Goal: Information Seeking & Learning: Learn about a topic

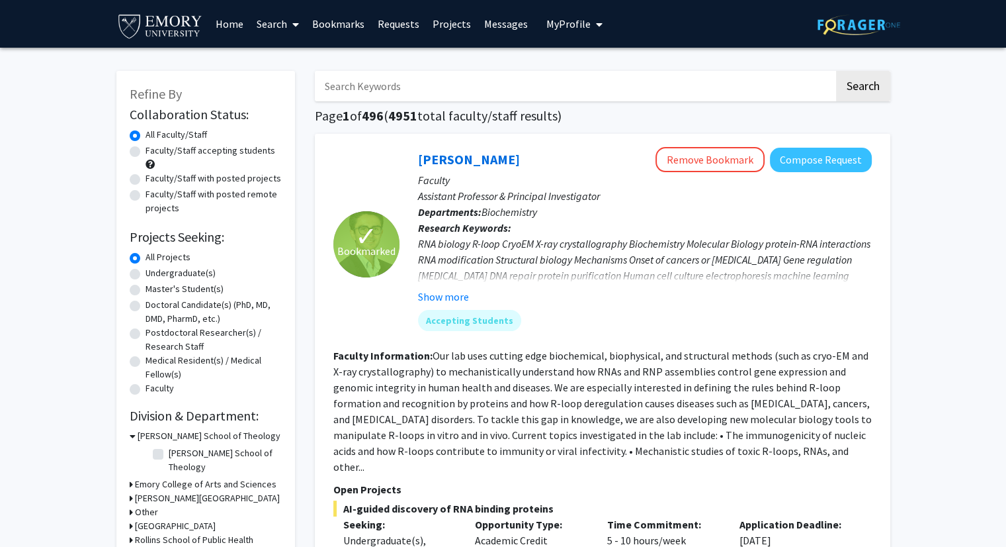
click at [351, 92] on input "Search Keywords" at bounding box center [574, 86] width 519 height 30
type input "Alzheimer"
click at [836, 71] on button "Search" at bounding box center [863, 86] width 54 height 30
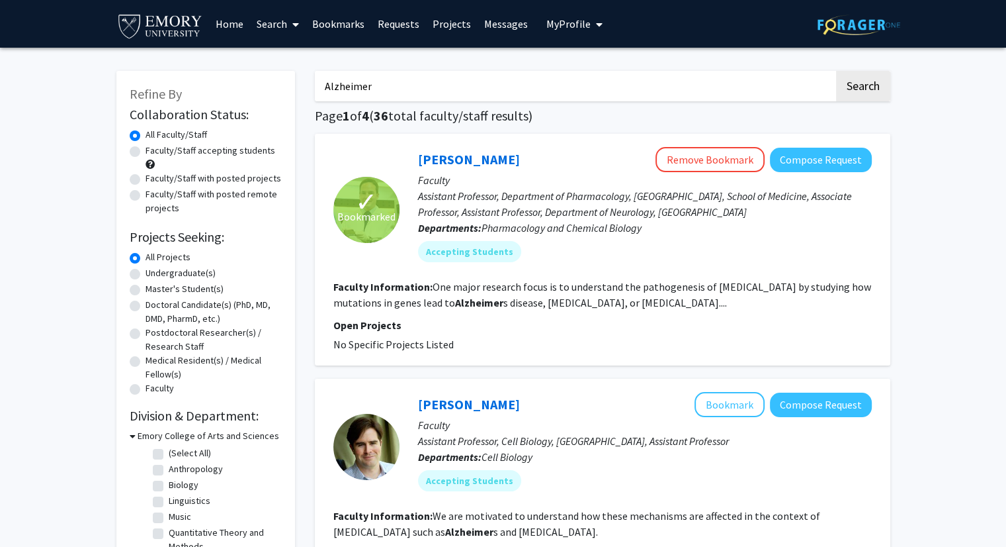
click at [530, 215] on p "Assistant Professor, Department of Pharmacology, [GEOGRAPHIC_DATA], School of M…" at bounding box center [645, 204] width 454 height 32
click at [464, 158] on link "[PERSON_NAME]" at bounding box center [469, 159] width 102 height 17
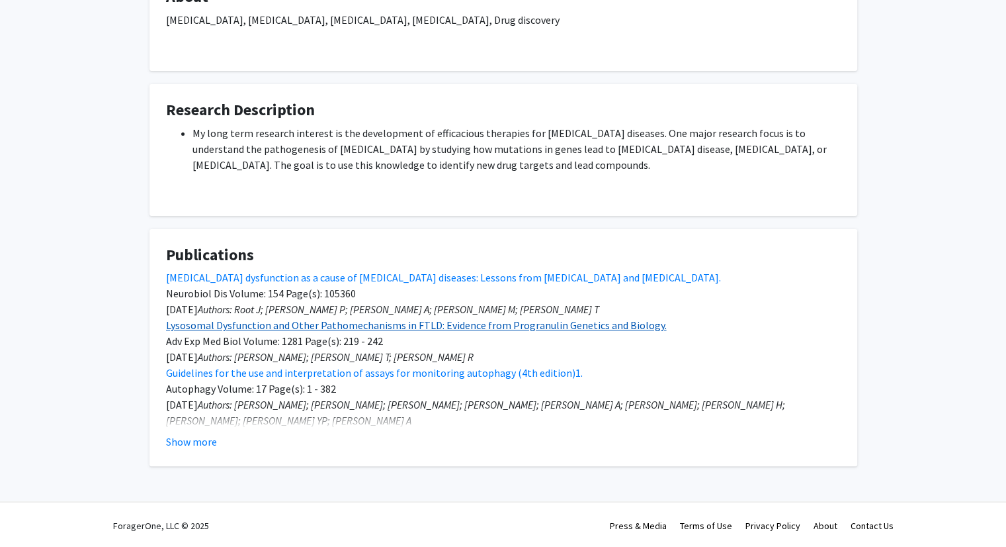
scroll to position [287, 0]
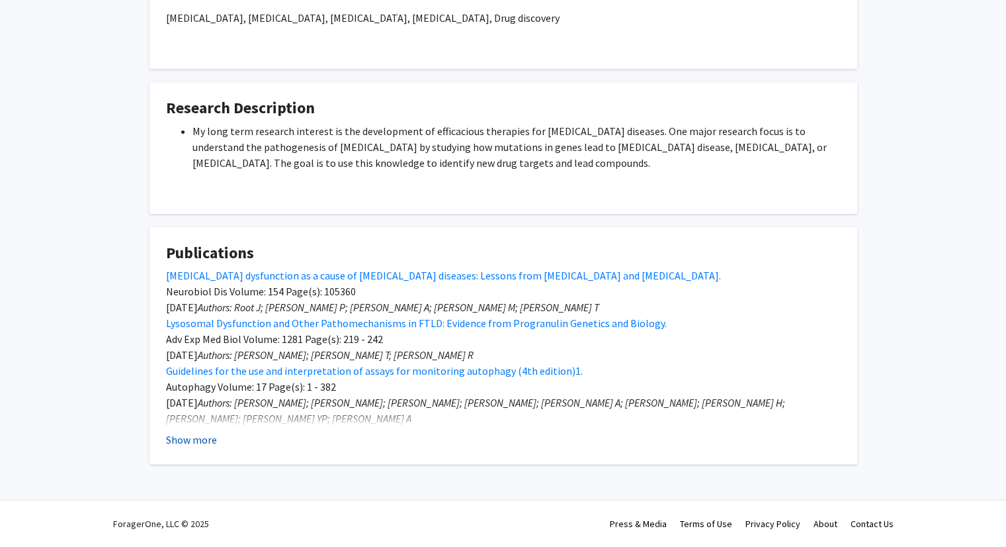
click at [200, 439] on button "Show more" at bounding box center [191, 439] width 51 height 16
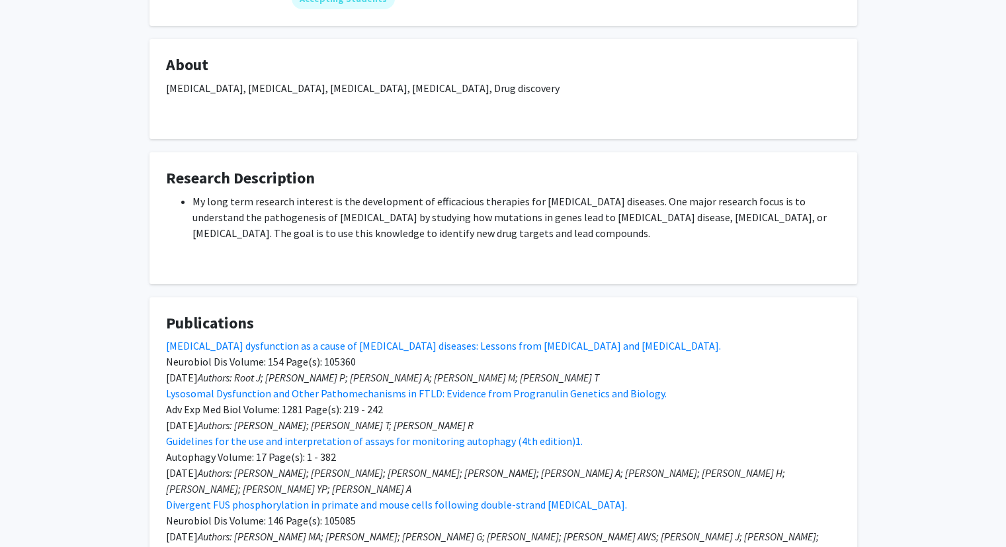
scroll to position [0, 0]
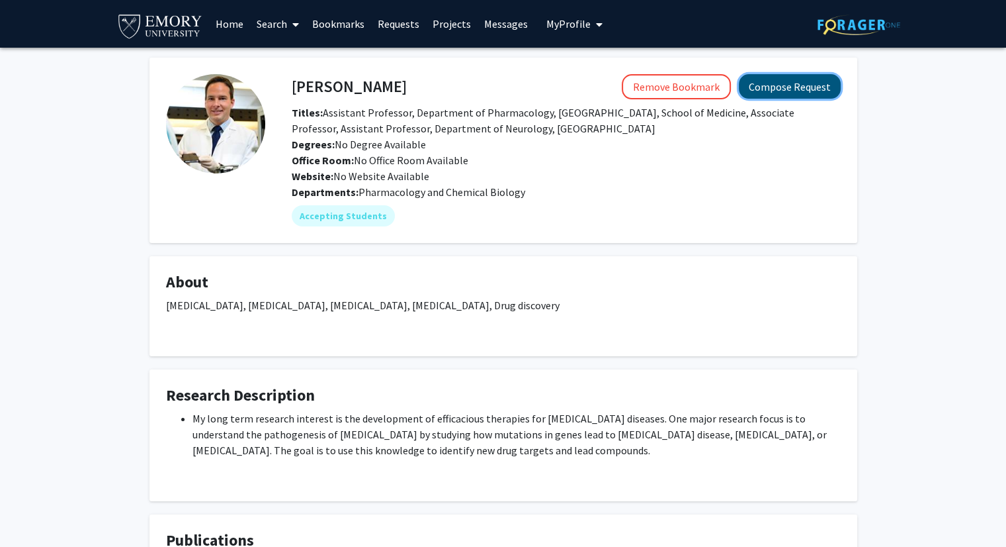
click at [767, 95] on button "Compose Request" at bounding box center [790, 86] width 102 height 24
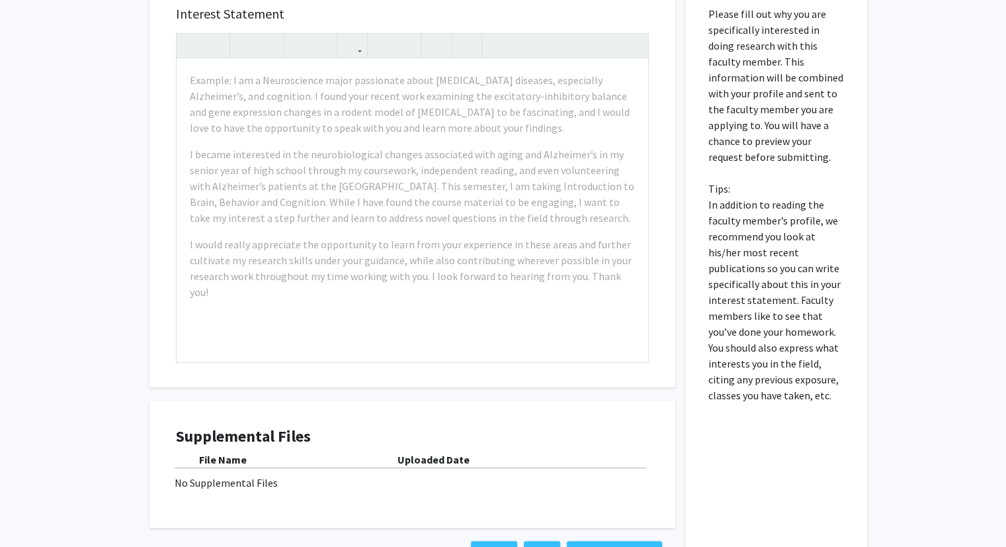
scroll to position [320, 0]
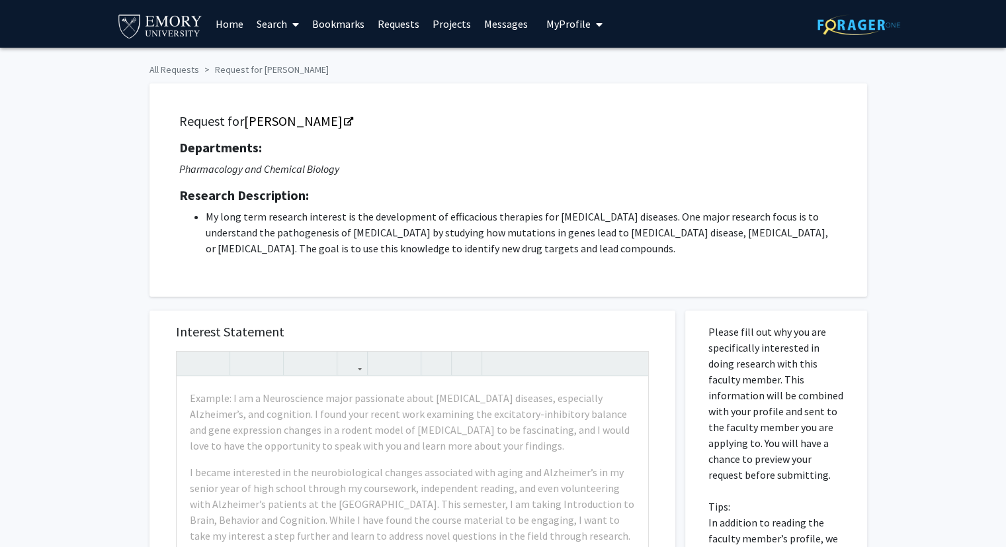
click at [324, 22] on link "Bookmarks" at bounding box center [339, 24] width 66 height 46
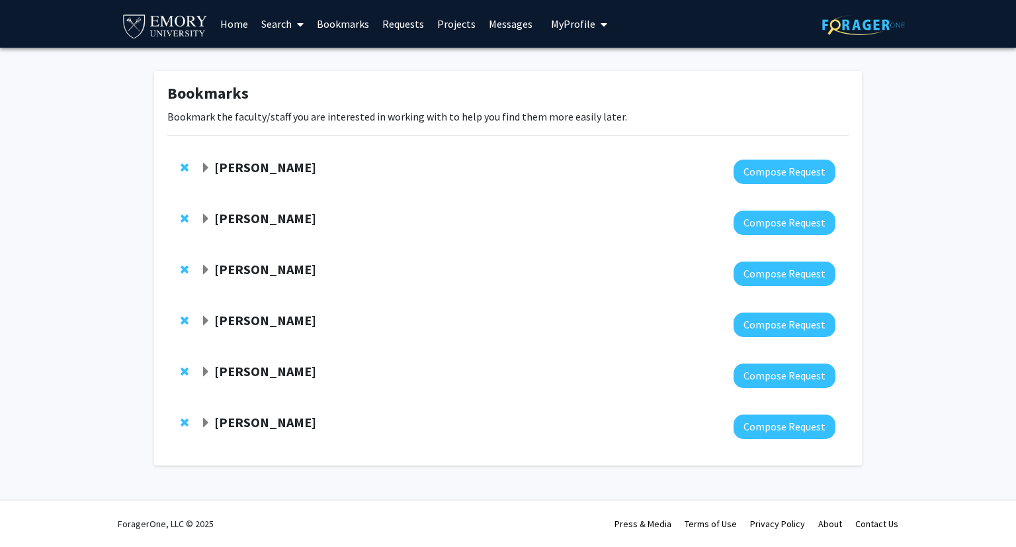
click at [254, 427] on strong "[PERSON_NAME]" at bounding box center [265, 422] width 102 height 17
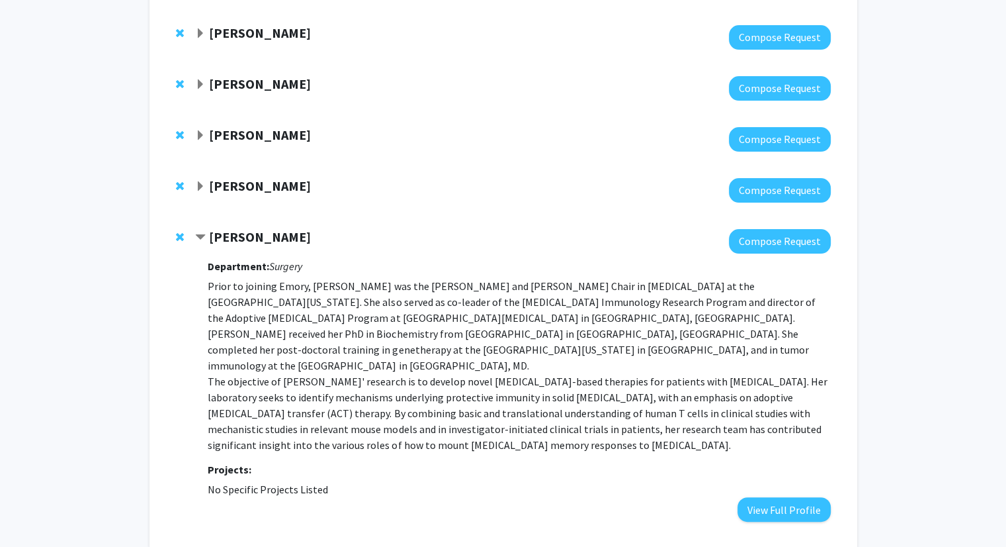
scroll to position [187, 0]
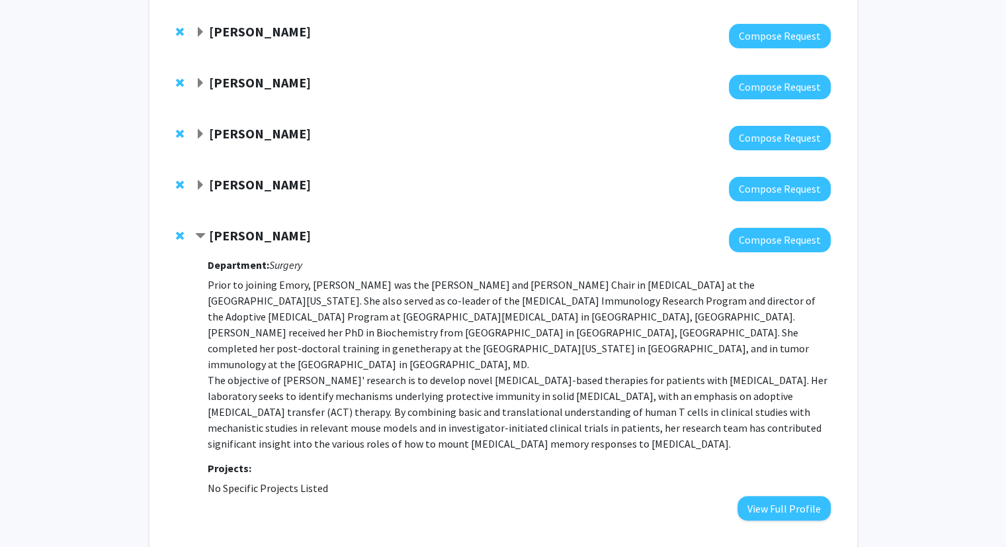
click at [272, 277] on p "Prior to joining Emory, [PERSON_NAME] was the [PERSON_NAME] and [PERSON_NAME] C…" at bounding box center [519, 364] width 623 height 175
click at [228, 137] on strong "[PERSON_NAME]" at bounding box center [260, 133] width 102 height 17
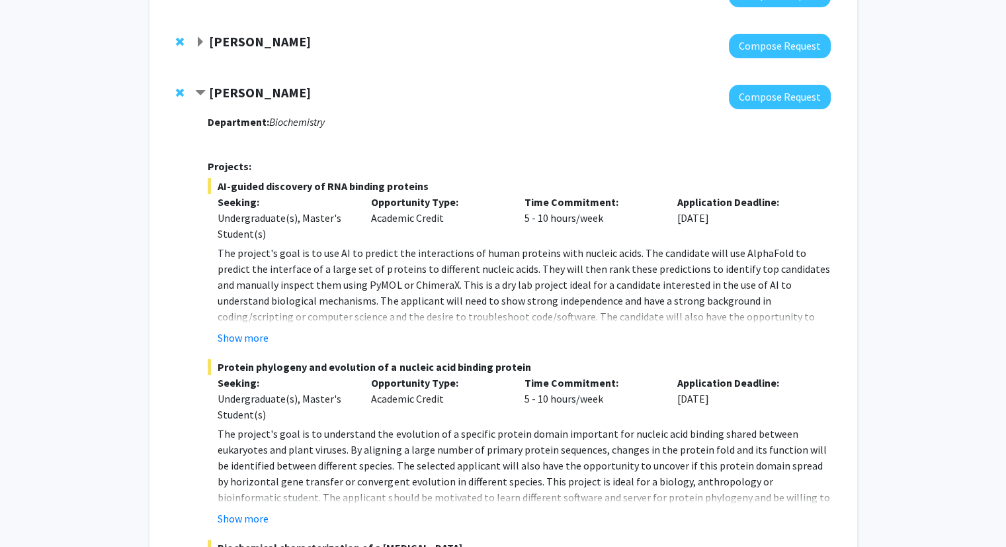
scroll to position [241, 0]
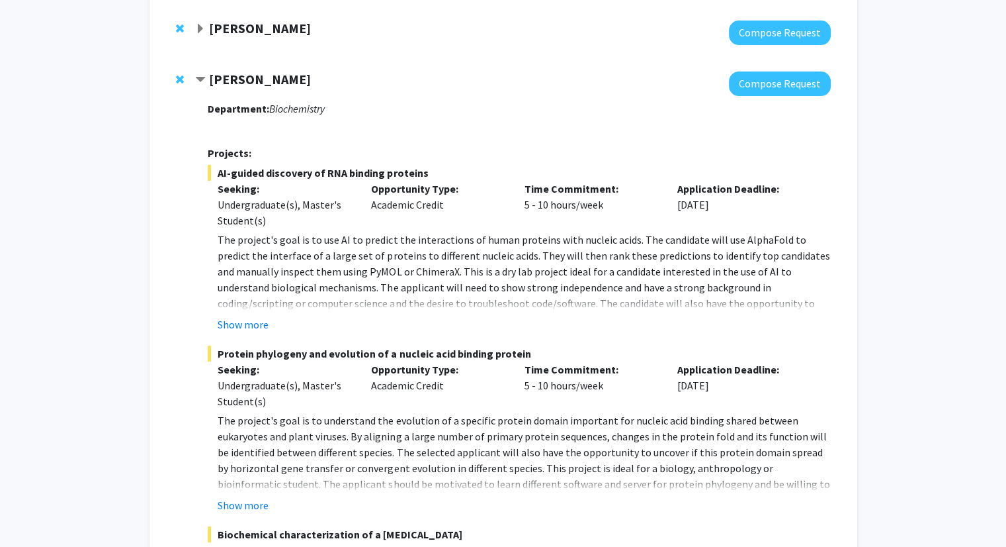
click at [244, 83] on strong "[PERSON_NAME]" at bounding box center [260, 79] width 102 height 17
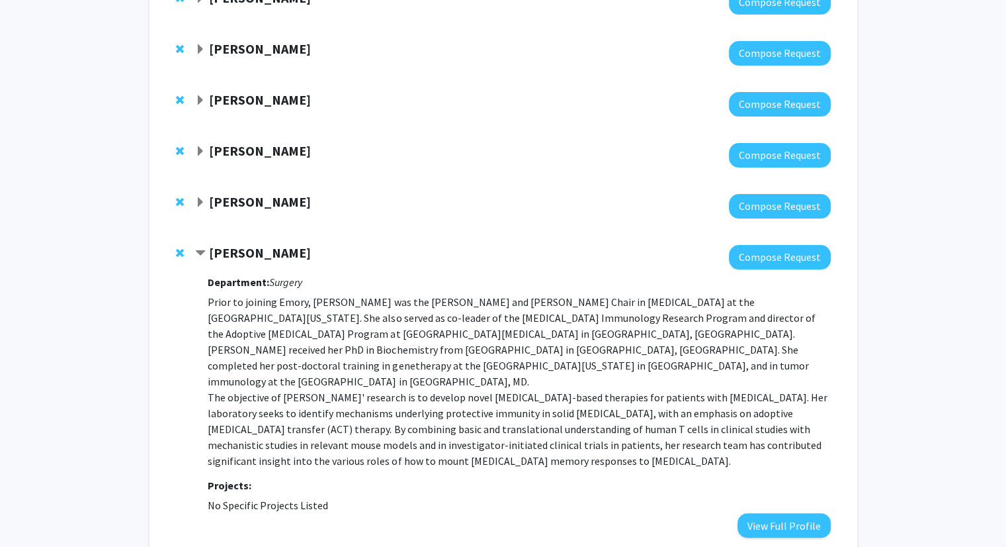
scroll to position [167, 0]
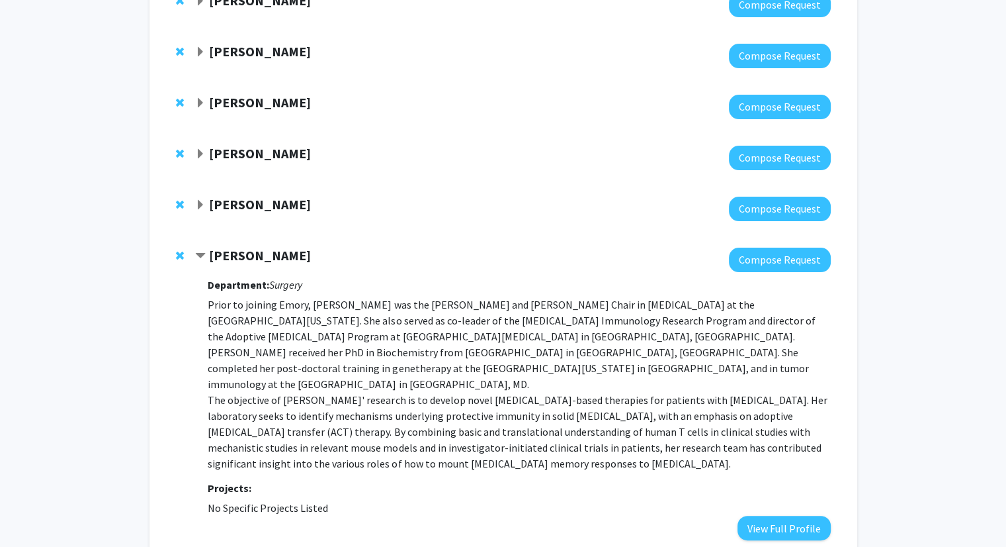
click at [236, 99] on strong "[PERSON_NAME]" at bounding box center [260, 102] width 102 height 17
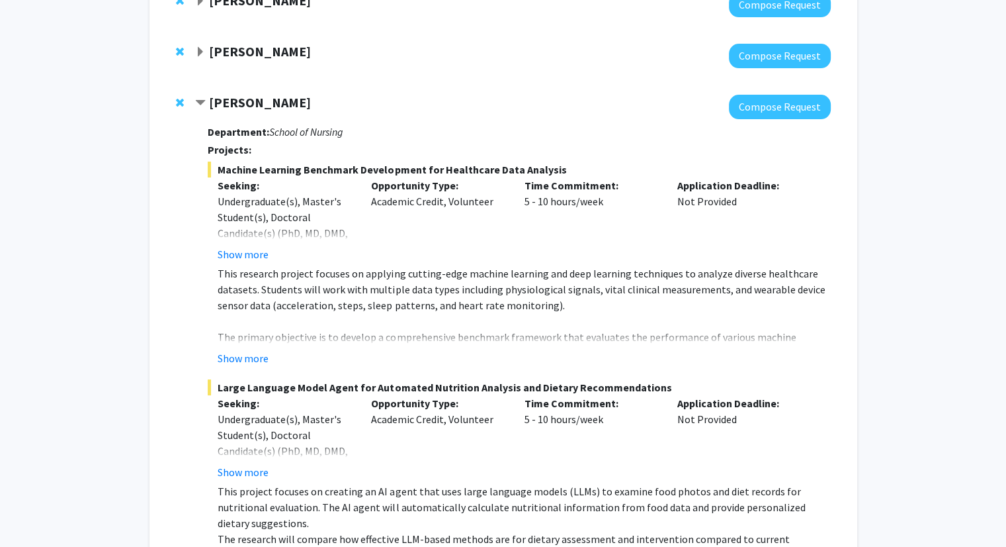
click at [237, 101] on strong "[PERSON_NAME]" at bounding box center [260, 102] width 102 height 17
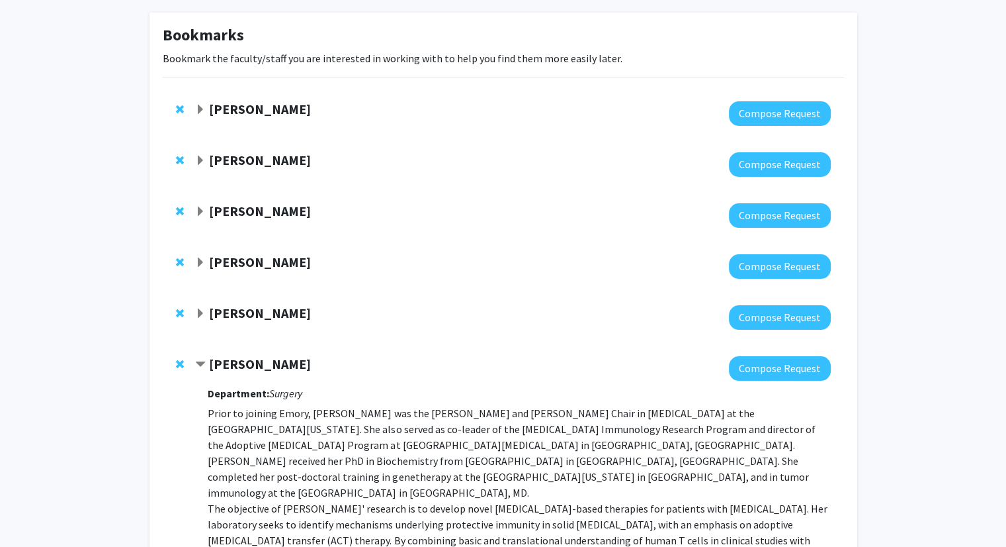
scroll to position [55, 0]
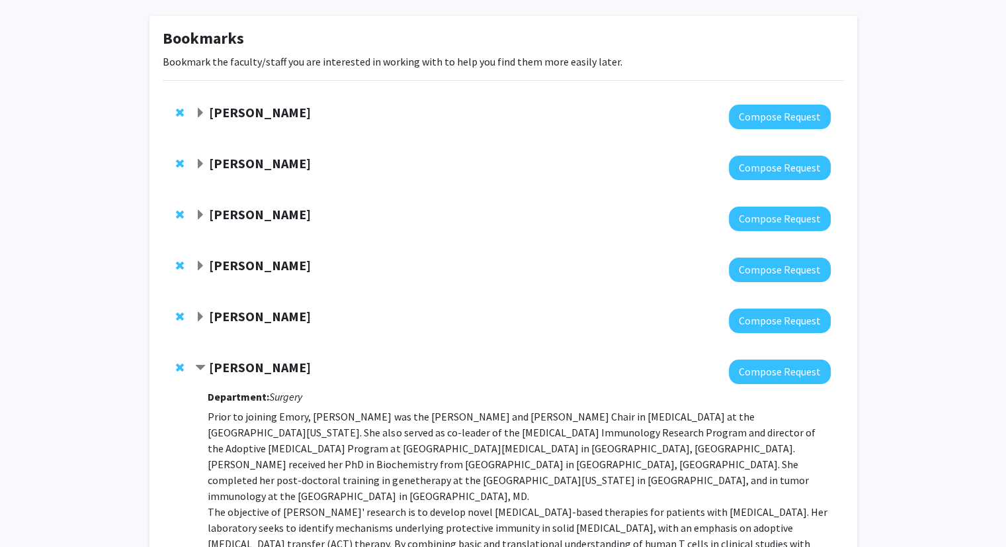
click at [239, 159] on strong "[PERSON_NAME]" at bounding box center [260, 163] width 102 height 17
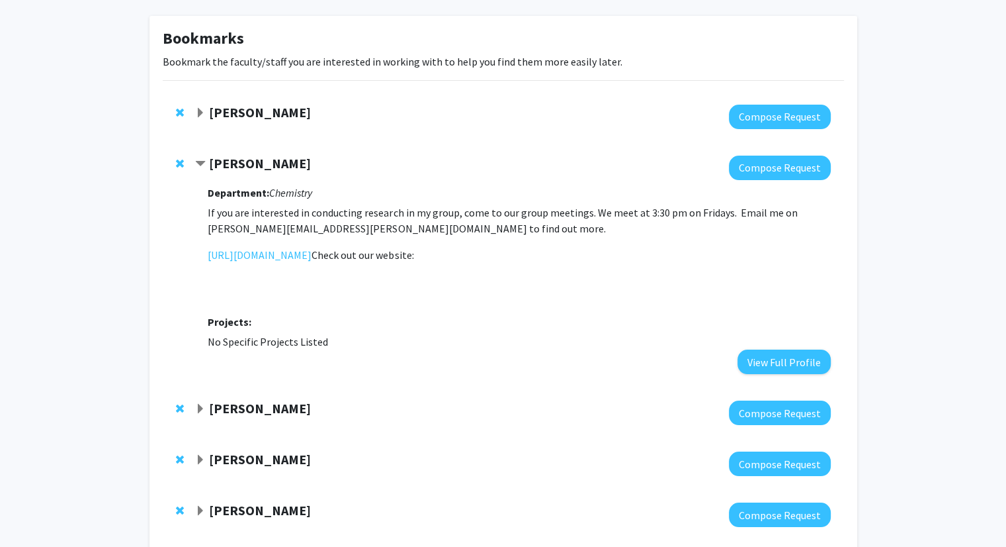
click at [240, 160] on strong "[PERSON_NAME]" at bounding box center [260, 163] width 102 height 17
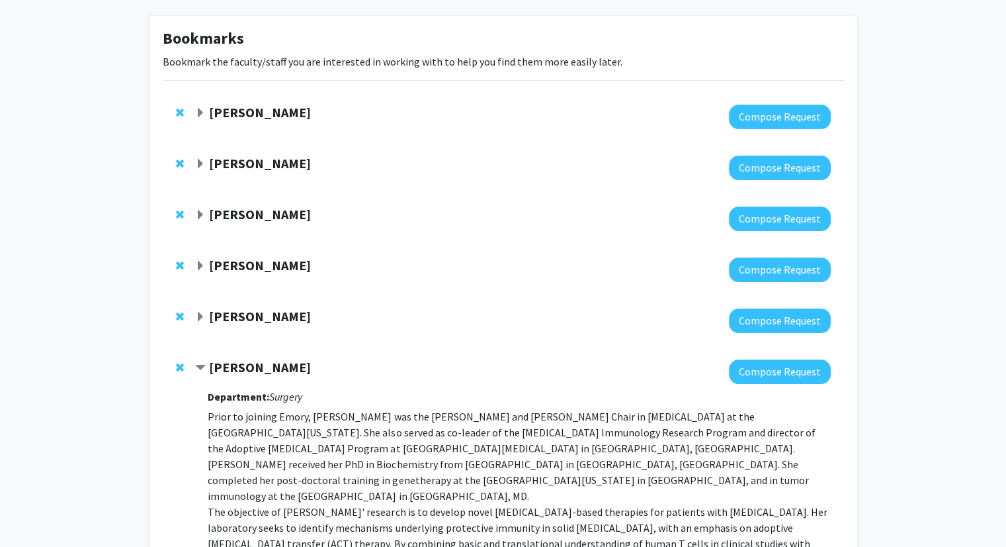
click at [238, 109] on strong "[PERSON_NAME]" at bounding box center [260, 112] width 102 height 17
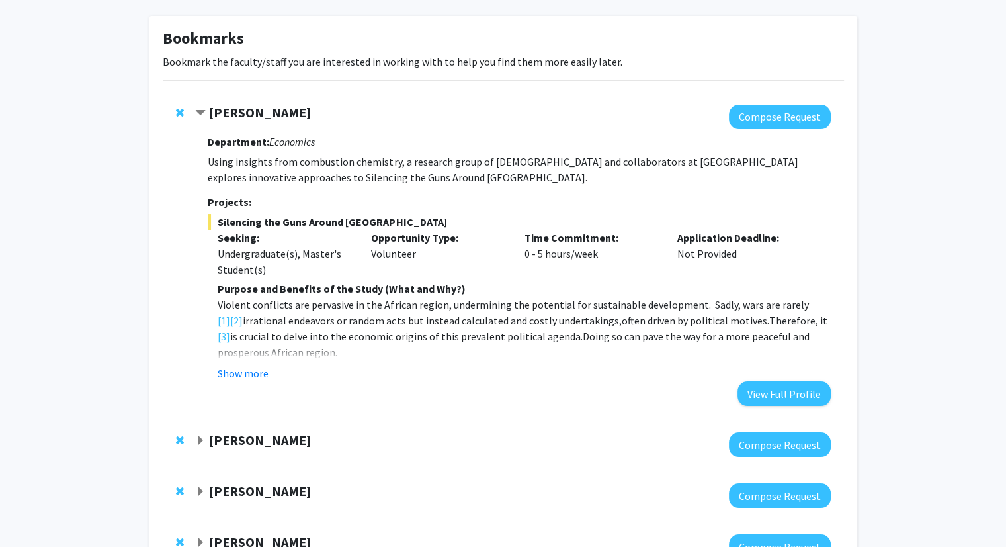
click at [238, 109] on strong "[PERSON_NAME]" at bounding box center [260, 112] width 102 height 17
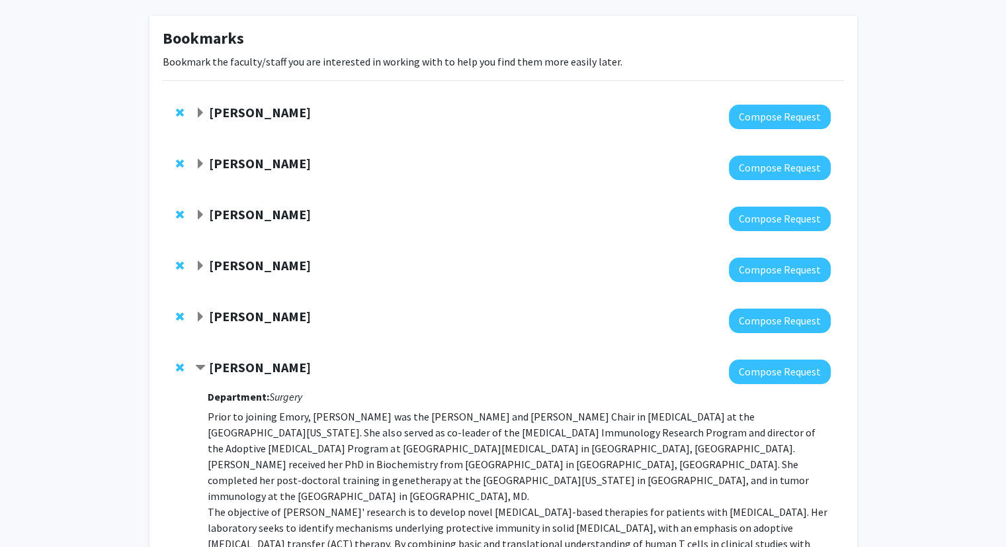
click at [238, 109] on strong "[PERSON_NAME]" at bounding box center [260, 112] width 102 height 17
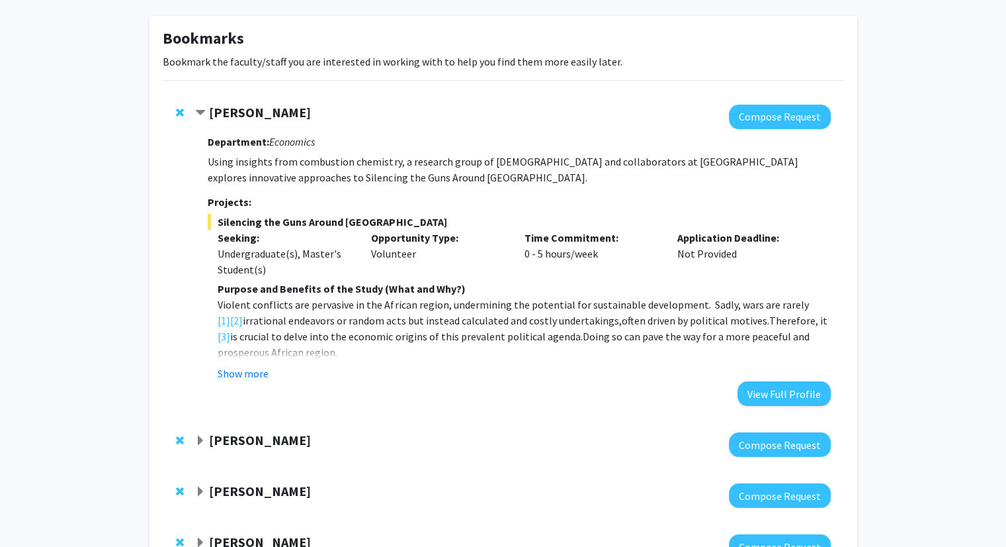
scroll to position [60, 0]
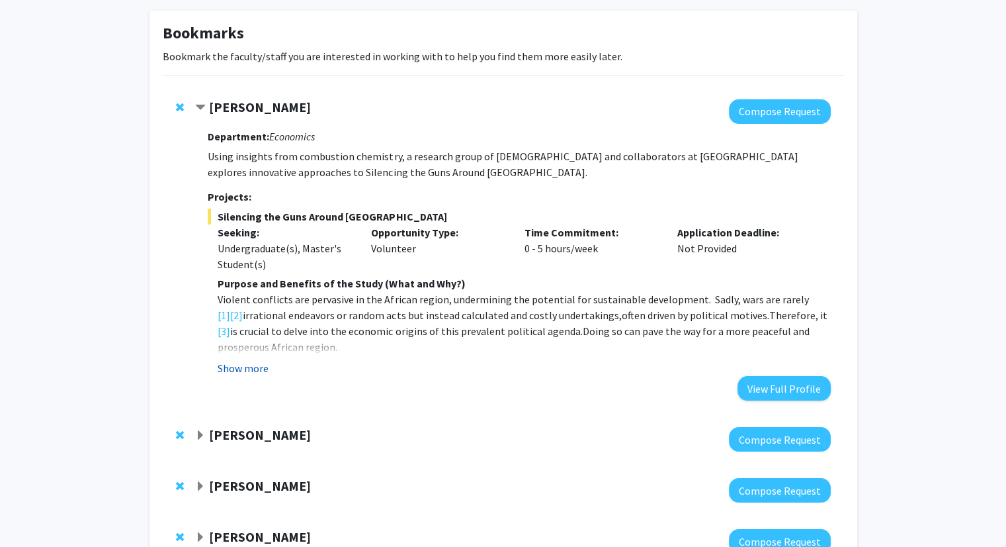
click at [248, 369] on button "Show more" at bounding box center [243, 368] width 51 height 16
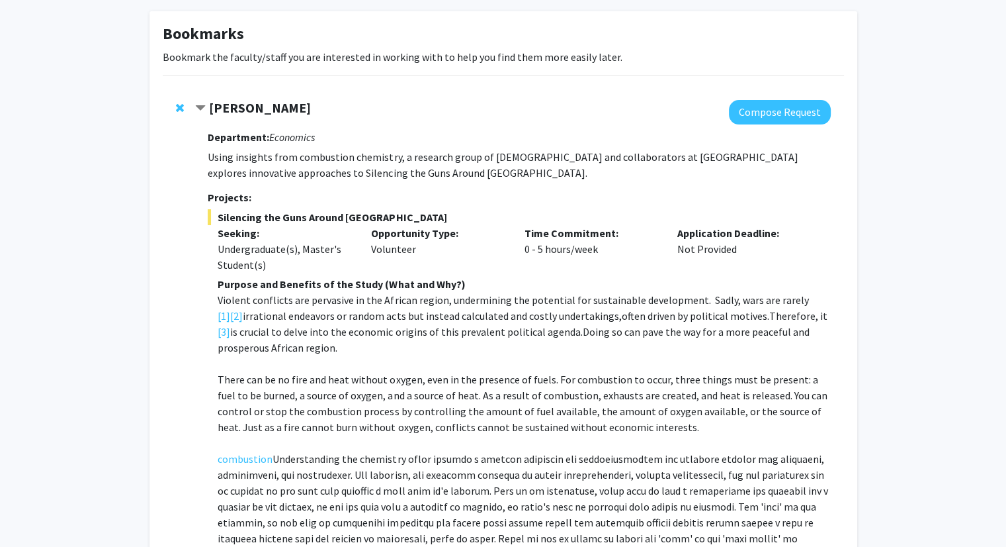
scroll to position [59, 0]
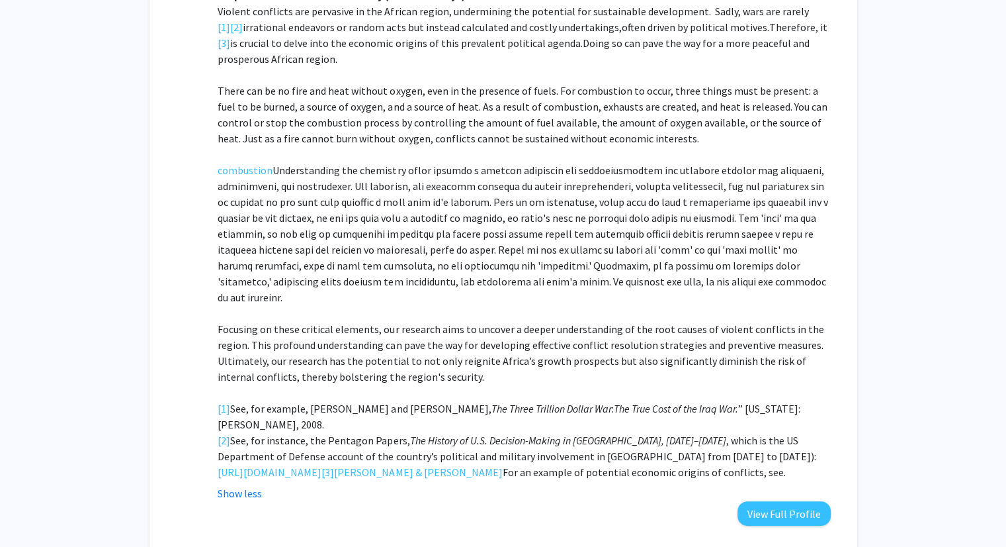
scroll to position [371, 0]
